Goal: Information Seeking & Learning: Learn about a topic

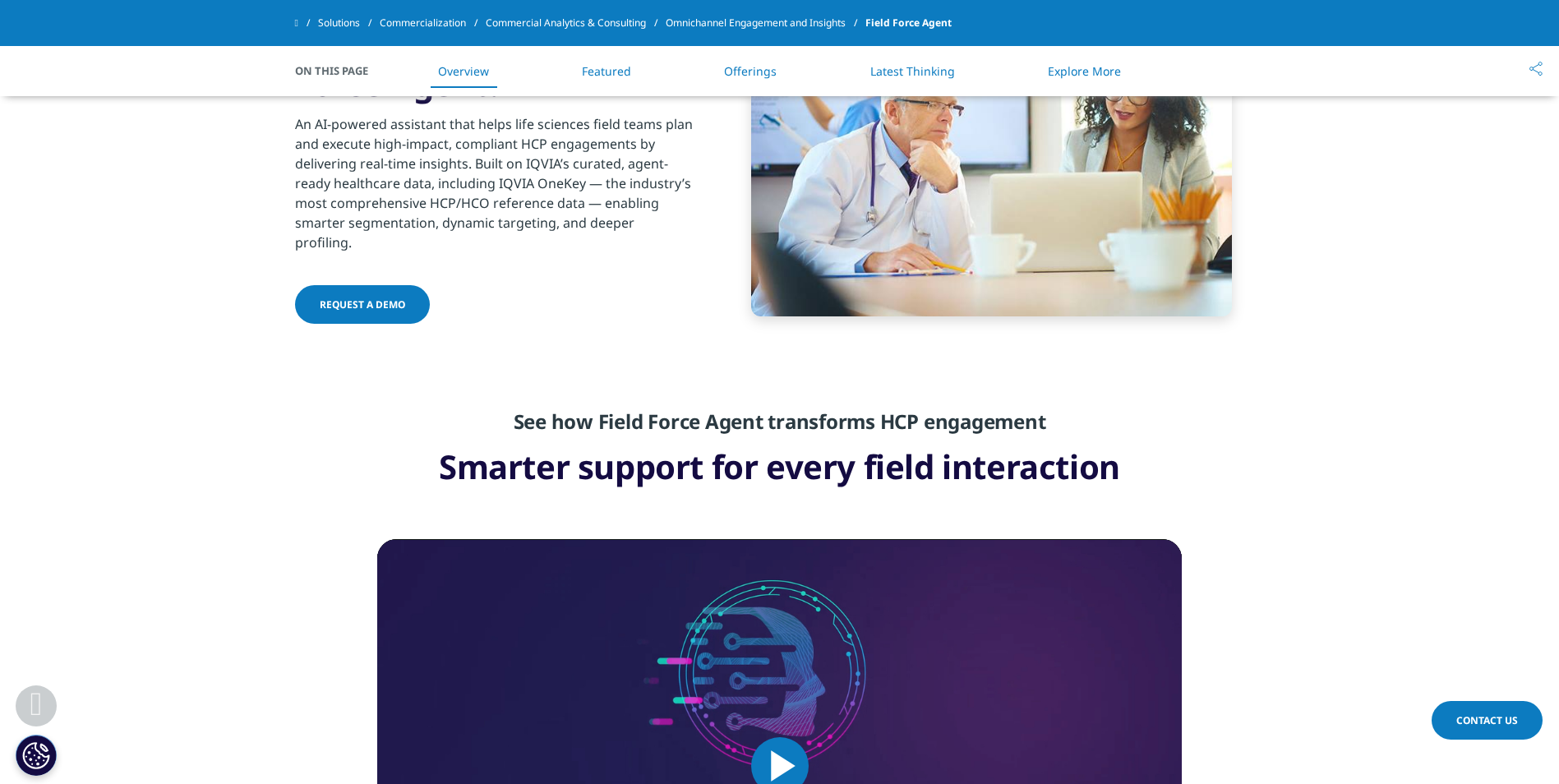
scroll to position [784, 0]
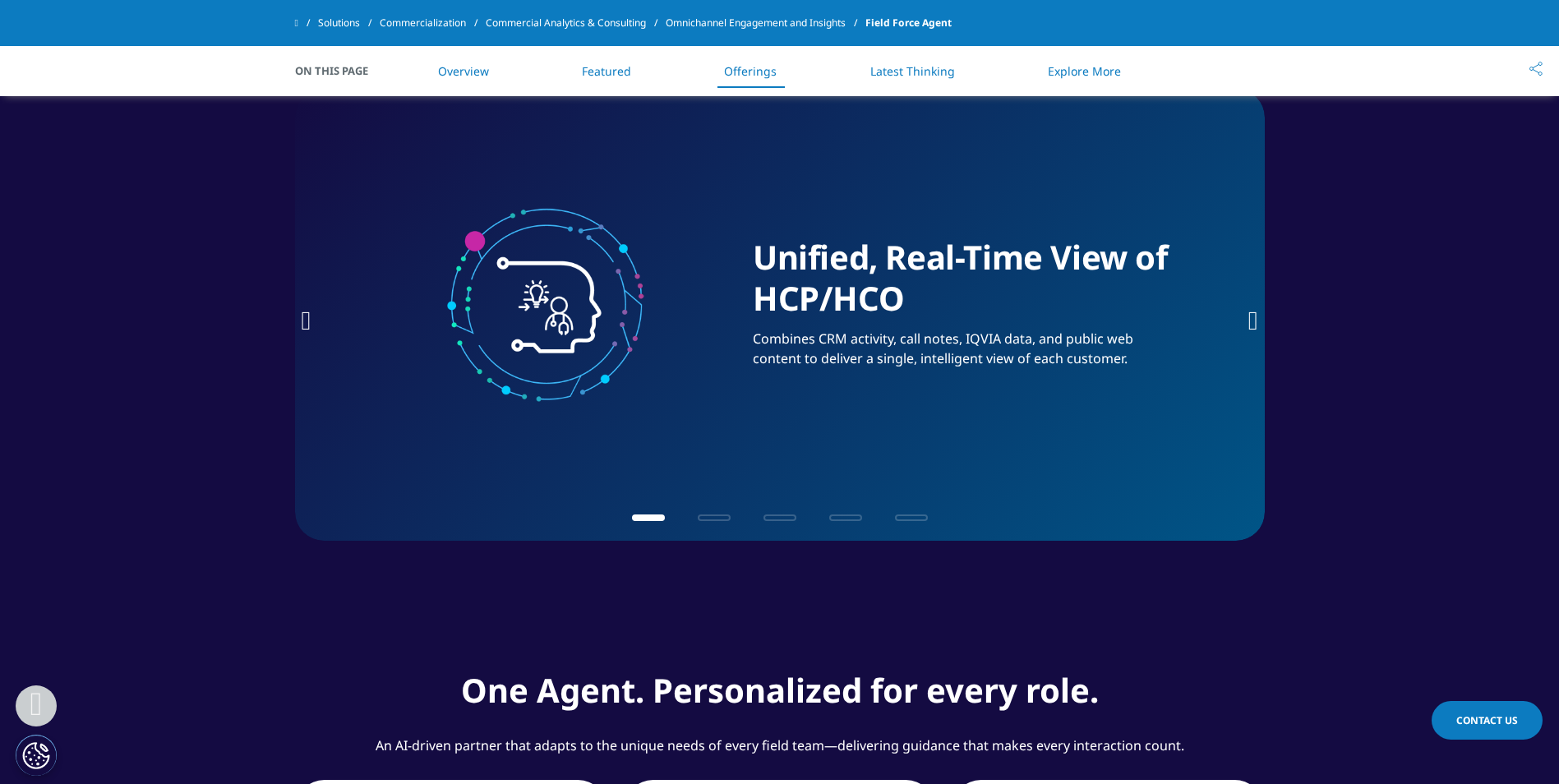
click at [420, 346] on img "1 / 5" at bounding box center [548, 301] width 329 height 210
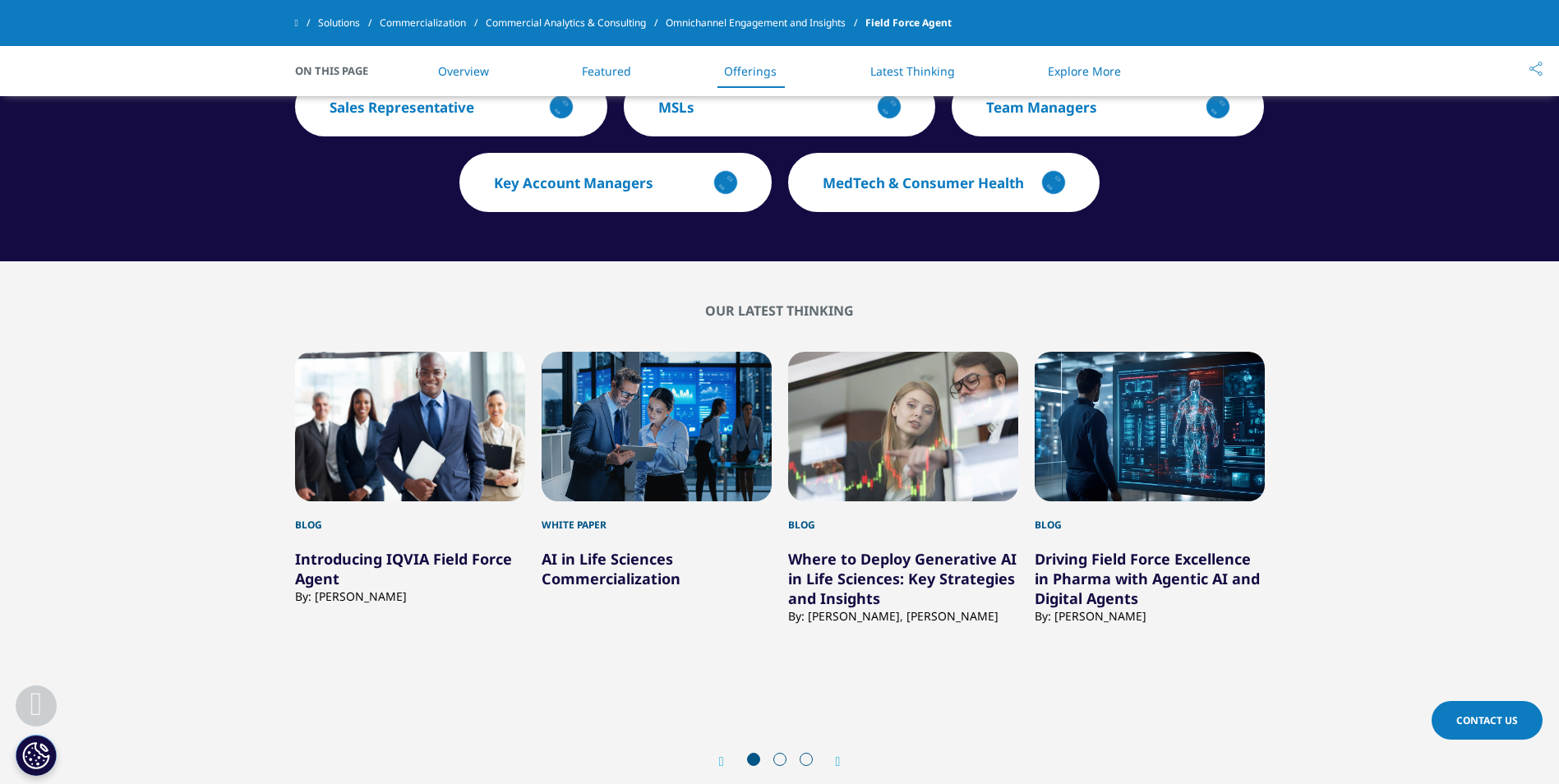
scroll to position [2924, 0]
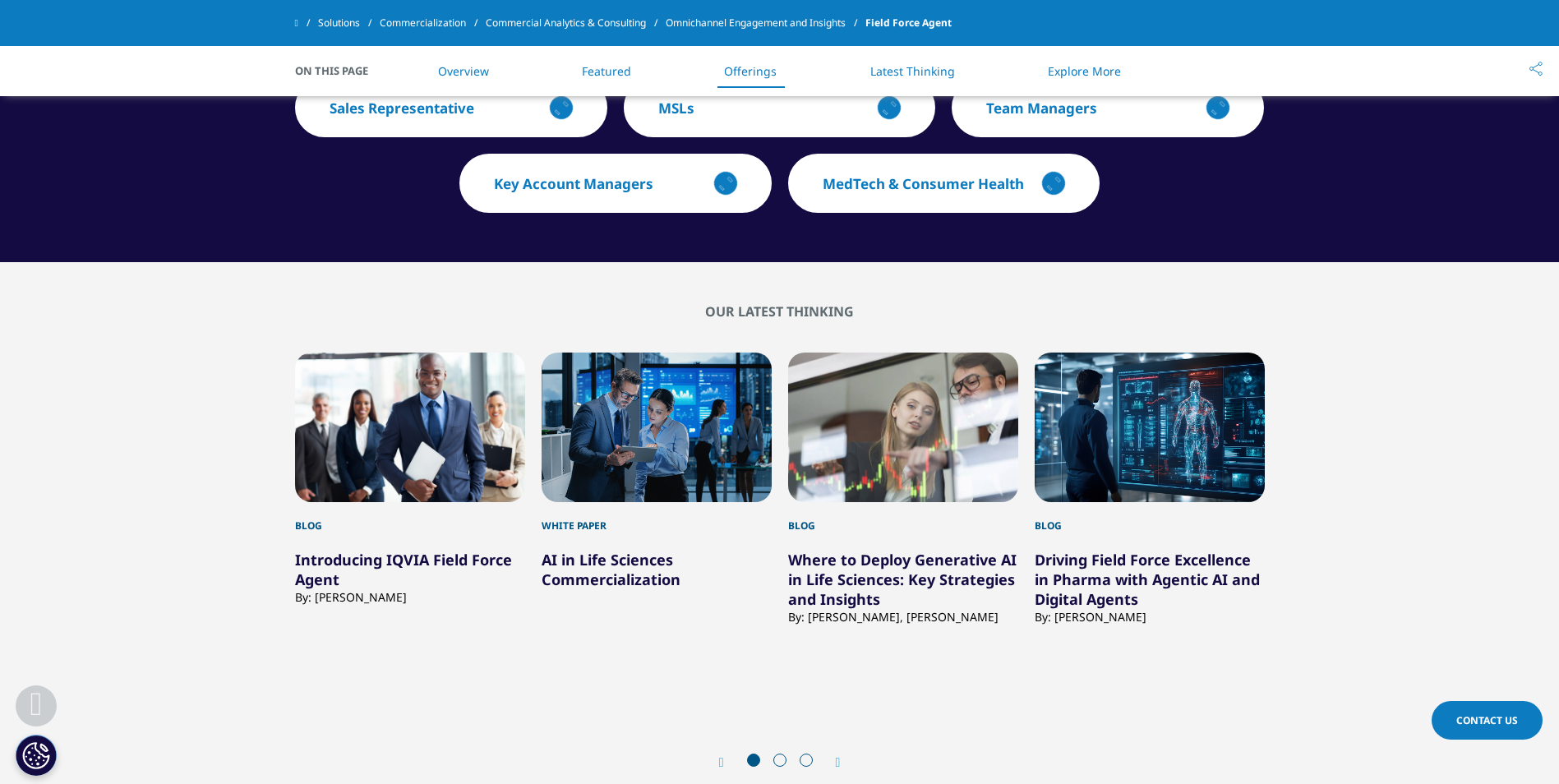
click at [388, 550] on h5 "Introducing IQVIA Field Force Agent" at bounding box center [410, 561] width 230 height 56
click at [389, 549] on link "Introducing IQVIA Field Force Agent" at bounding box center [403, 568] width 217 height 39
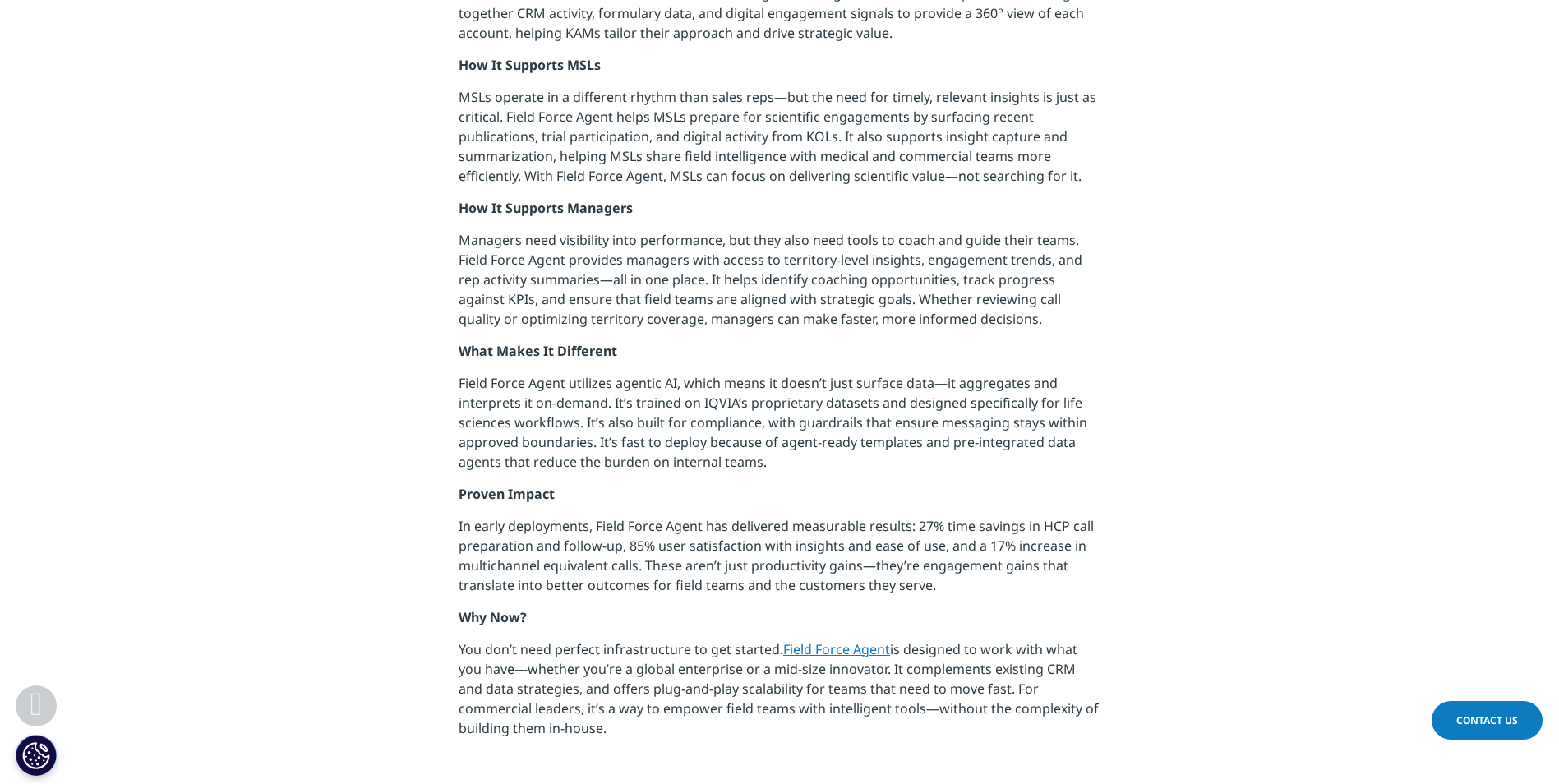
scroll to position [1536, 0]
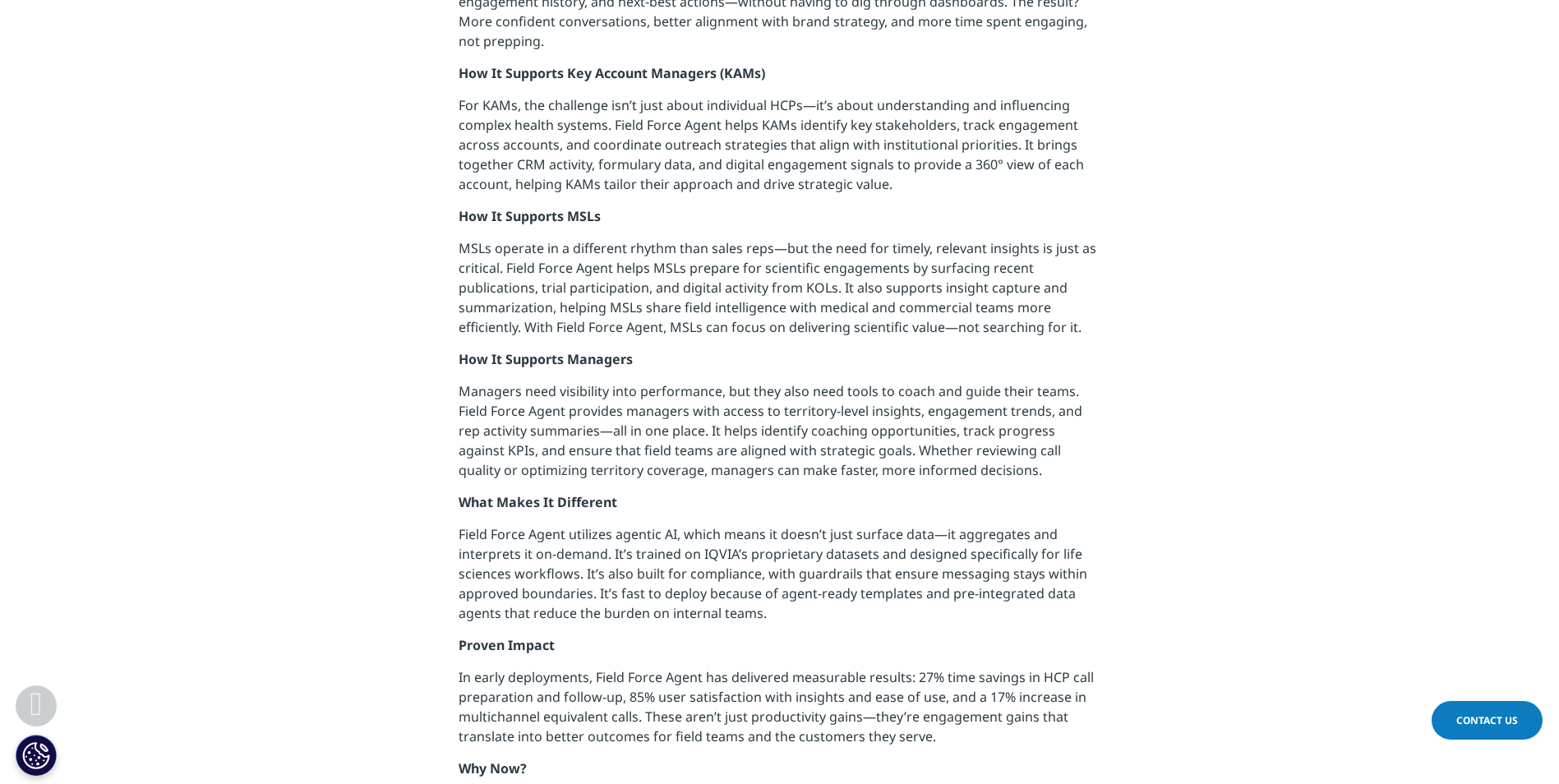
scroll to position [1383, 0]
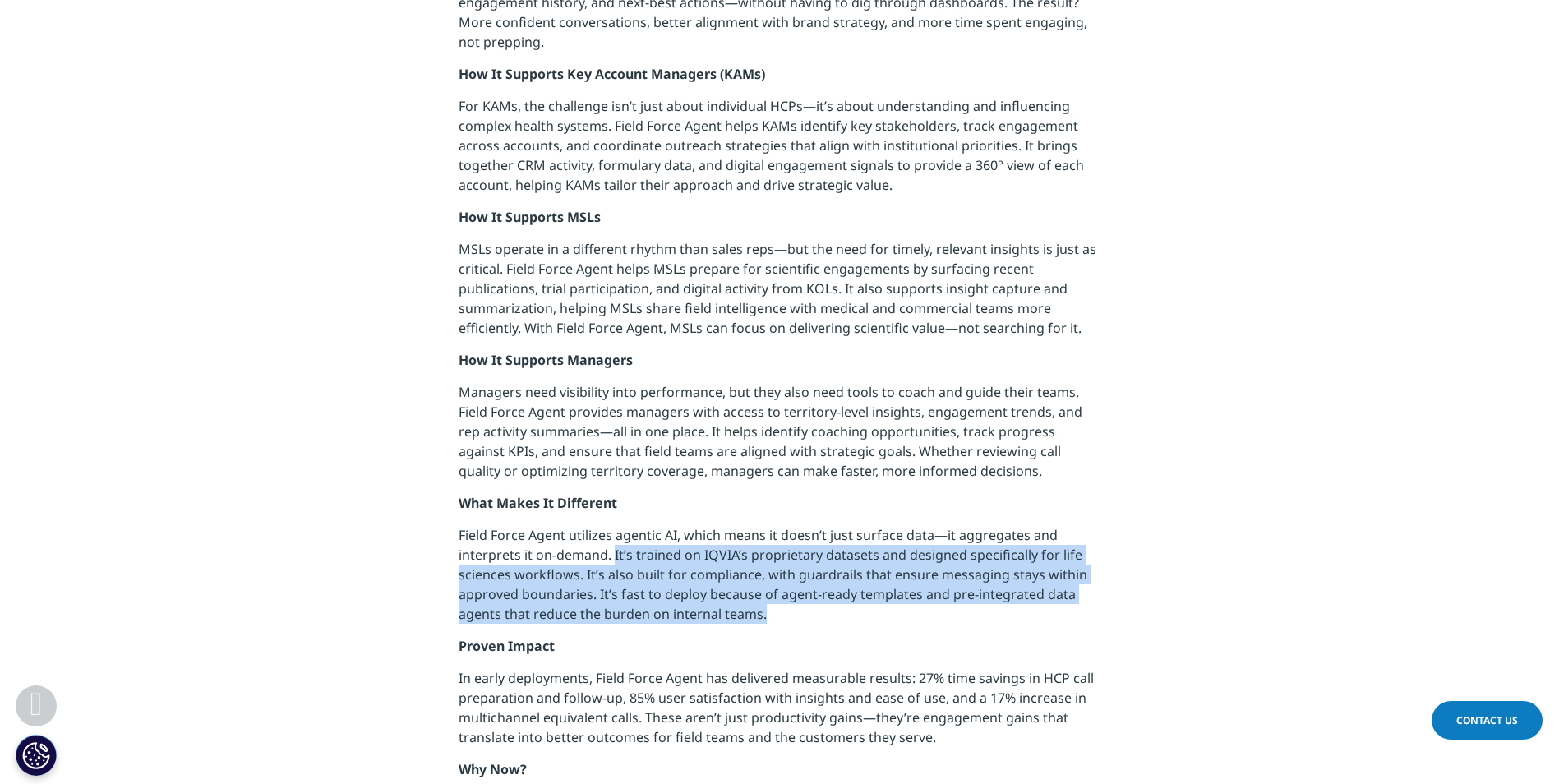
drag, startPoint x: 780, startPoint y: 612, endPoint x: 615, endPoint y: 561, distance: 172.7
click at [615, 561] on p "Field Force Agent utilizes agentic AI, which means it doesn’t just surface data…" at bounding box center [779, 580] width 642 height 111
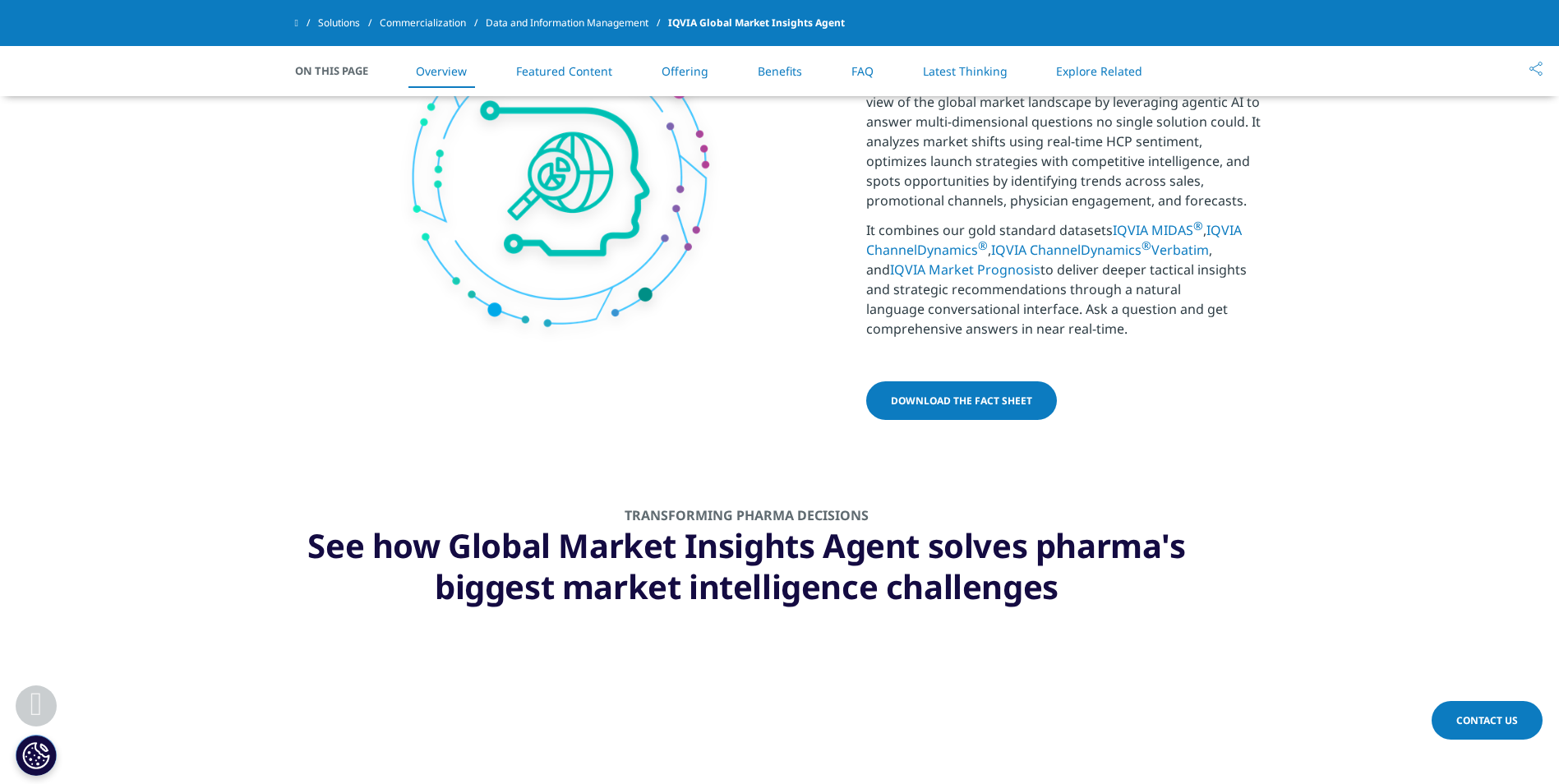
scroll to position [843, 0]
